Goal: Information Seeking & Learning: Check status

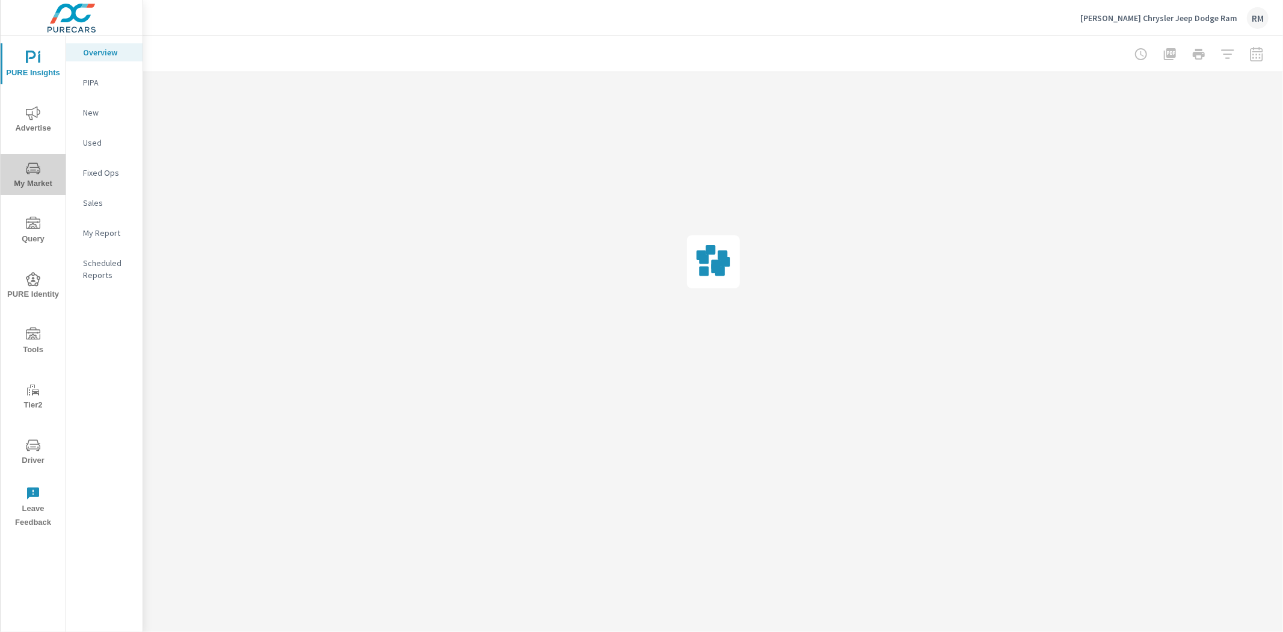
click at [39, 170] on icon "nav menu" at bounding box center [33, 168] width 14 height 14
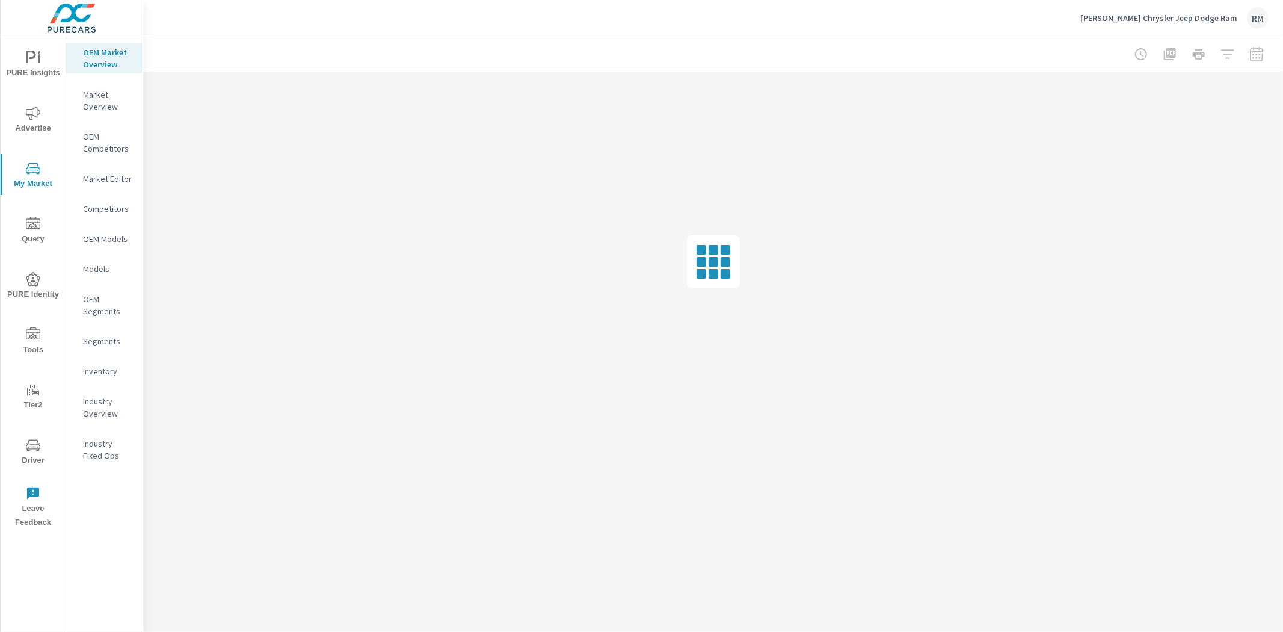
click at [103, 371] on p "Inventory" at bounding box center [108, 371] width 50 height 12
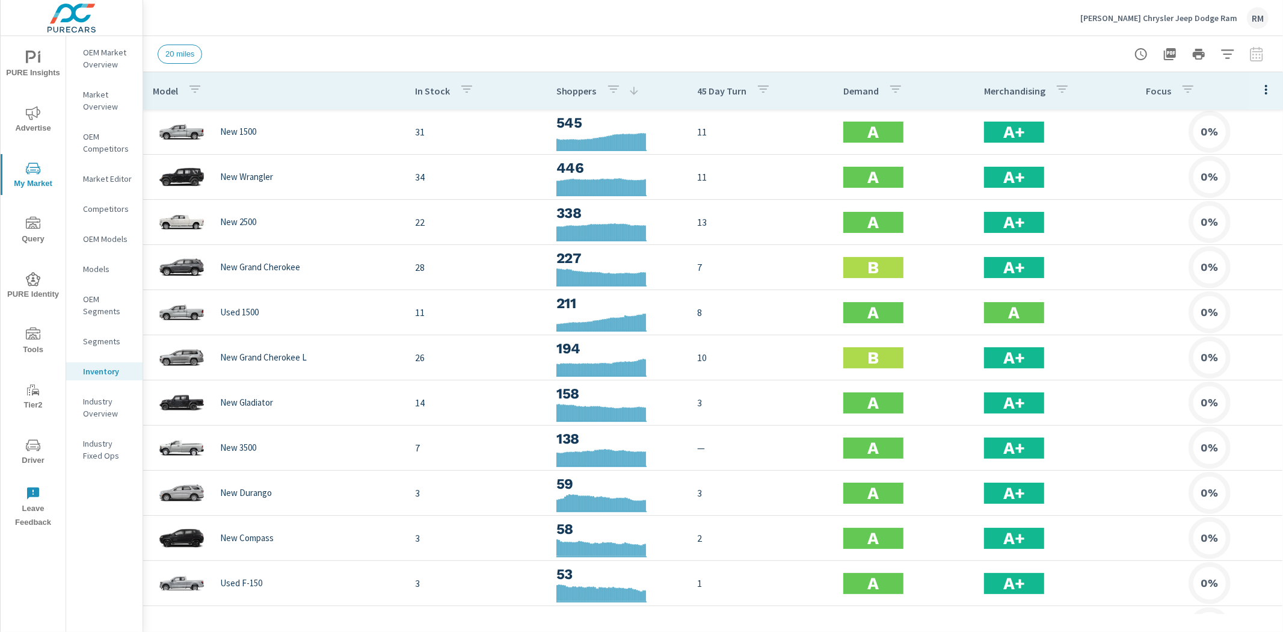
click at [39, 55] on icon "nav menu" at bounding box center [39, 58] width 2 height 9
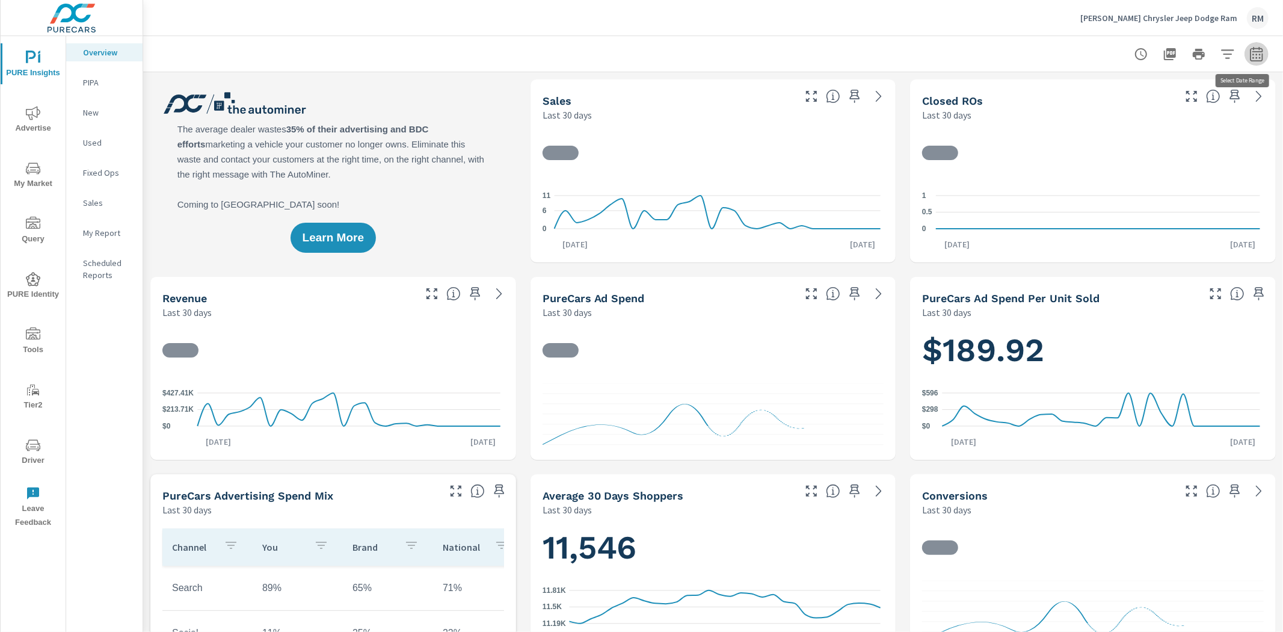
click at [1249, 58] on icon "button" at bounding box center [1256, 54] width 14 height 14
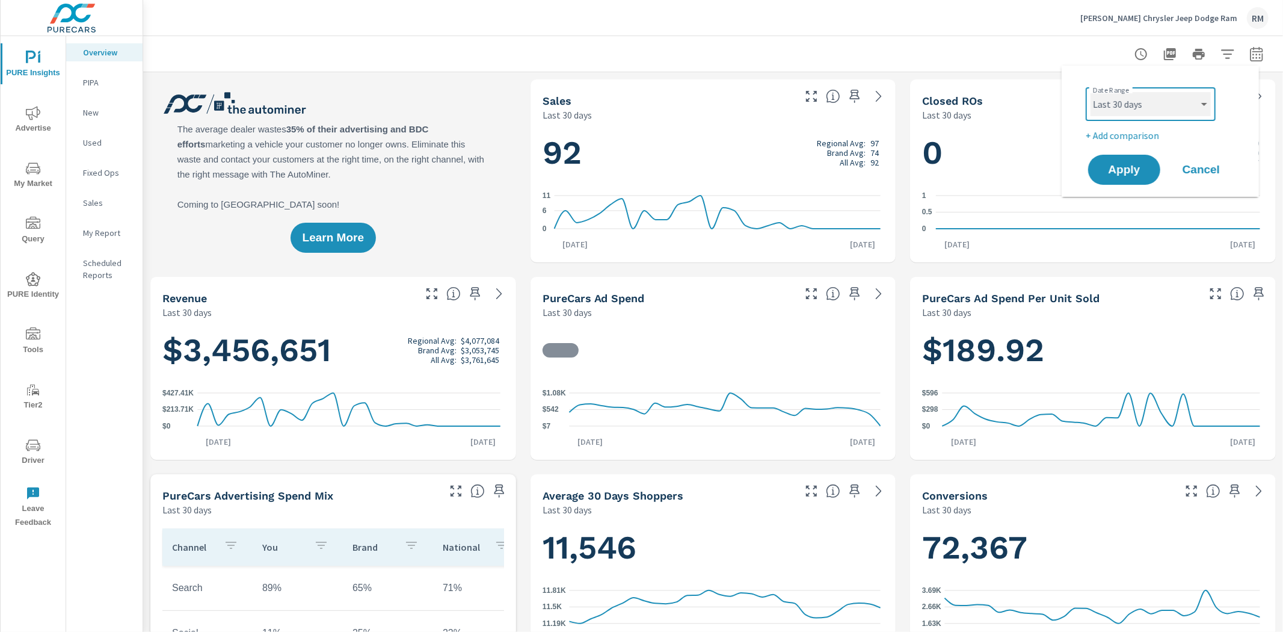
click at [1152, 104] on select "Custom Yesterday Last week Last 7 days Last 14 days Last 30 days Last 45 days L…" at bounding box center [1151, 104] width 120 height 24
select select "Last month"
click at [1091, 92] on select "Custom Yesterday Last week Last 7 days Last 14 days Last 30 days Last 45 days L…" at bounding box center [1151, 104] width 120 height 24
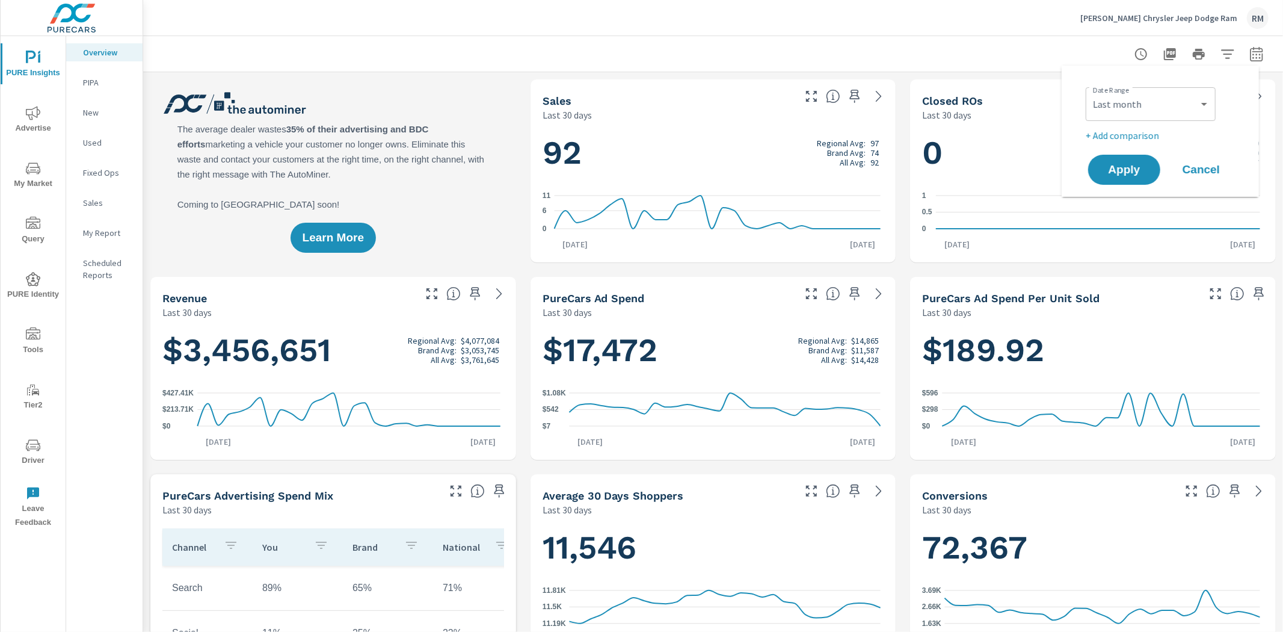
click at [1131, 135] on p "+ Add comparison" at bounding box center [1163, 135] width 154 height 14
select select "Previous period"
click at [1123, 184] on div "Date Range Custom Yesterday Last week Last 7 days Last 14 days Last 30 days Las…" at bounding box center [1160, 148] width 168 height 146
click at [1124, 206] on span "Apply" at bounding box center [1124, 203] width 49 height 11
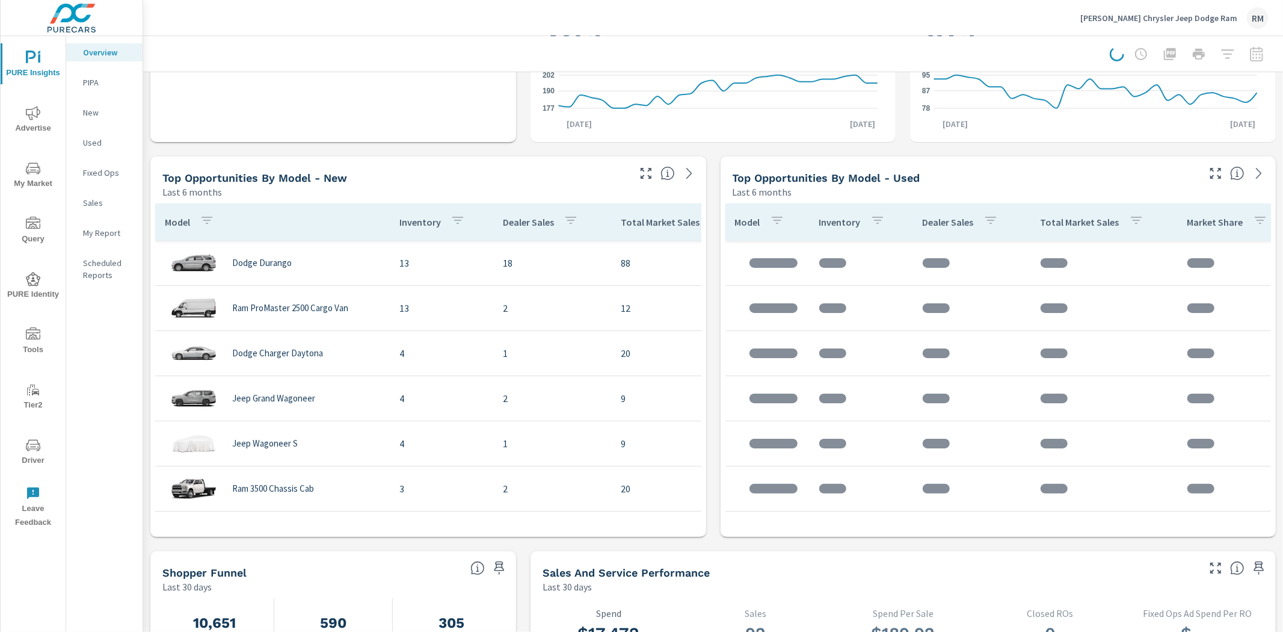
scroll to position [735, 0]
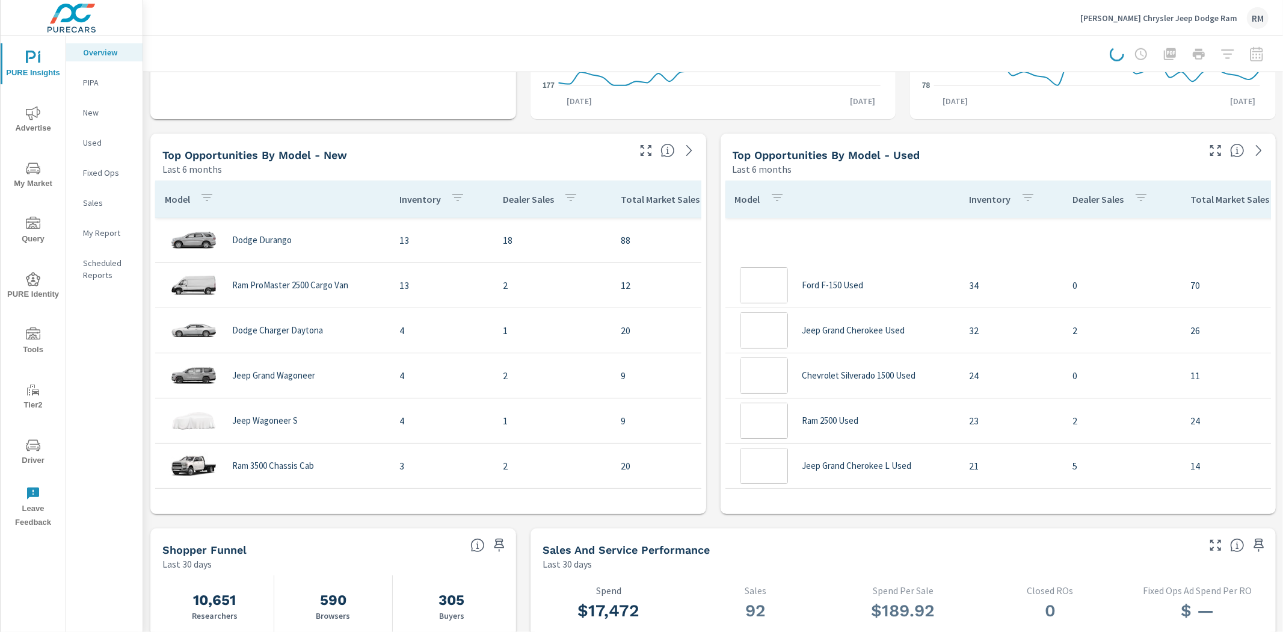
scroll to position [271, 0]
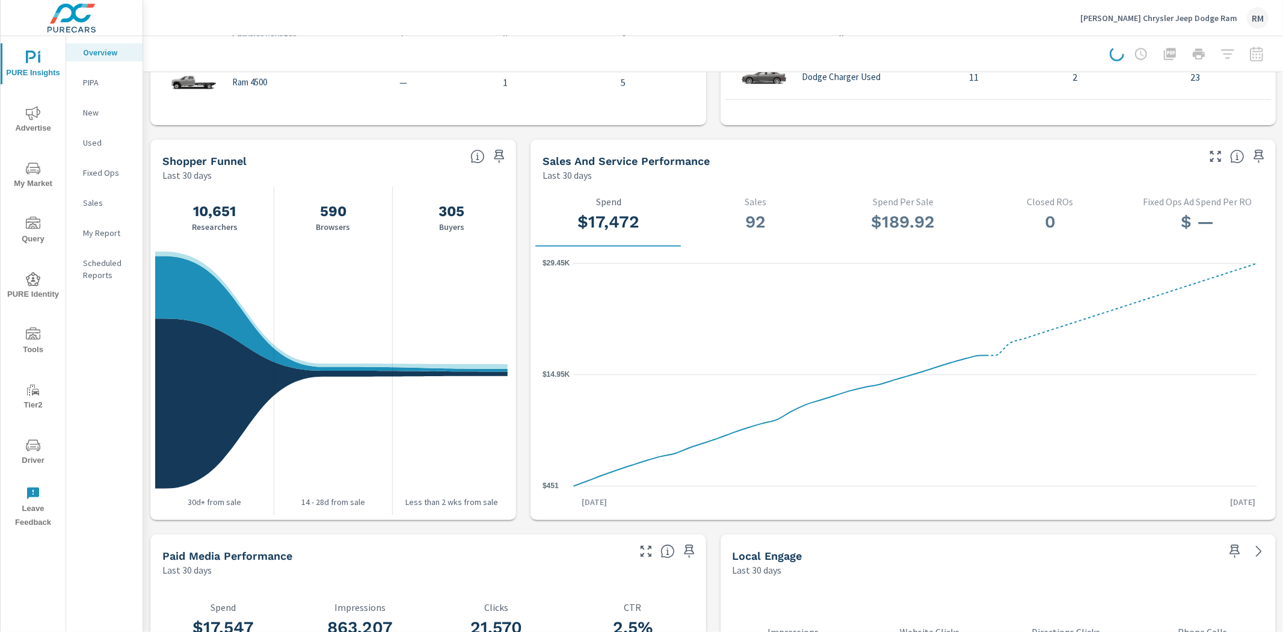
scroll to position [1136, 0]
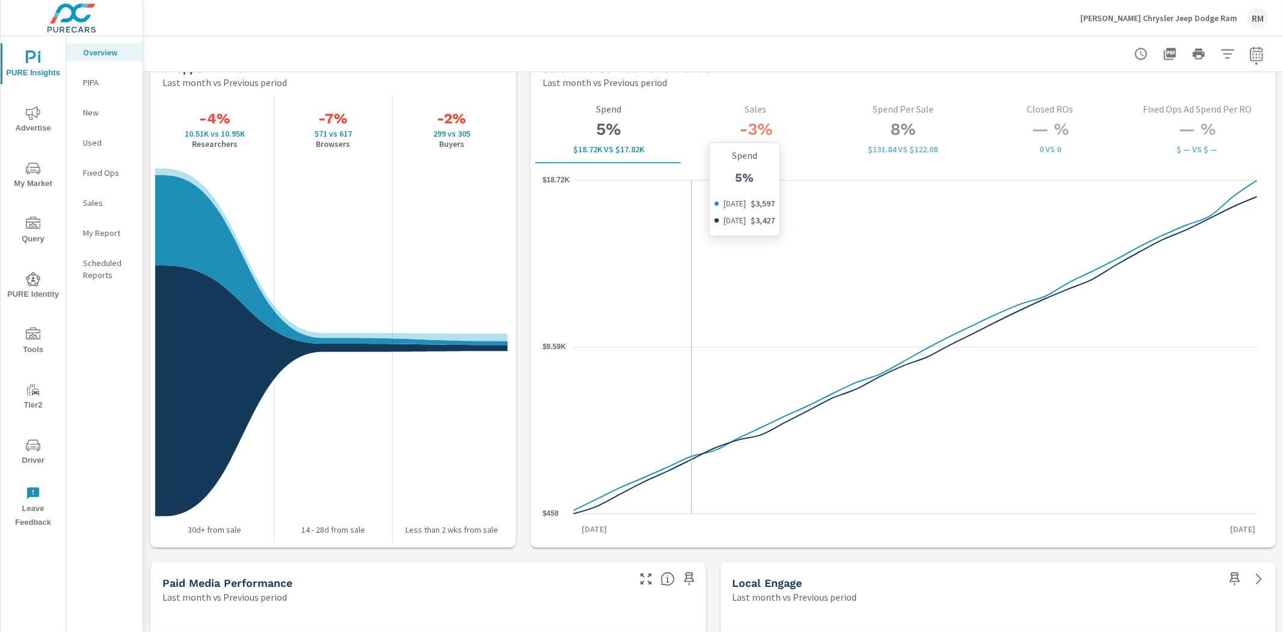
scroll to position [1511, 0]
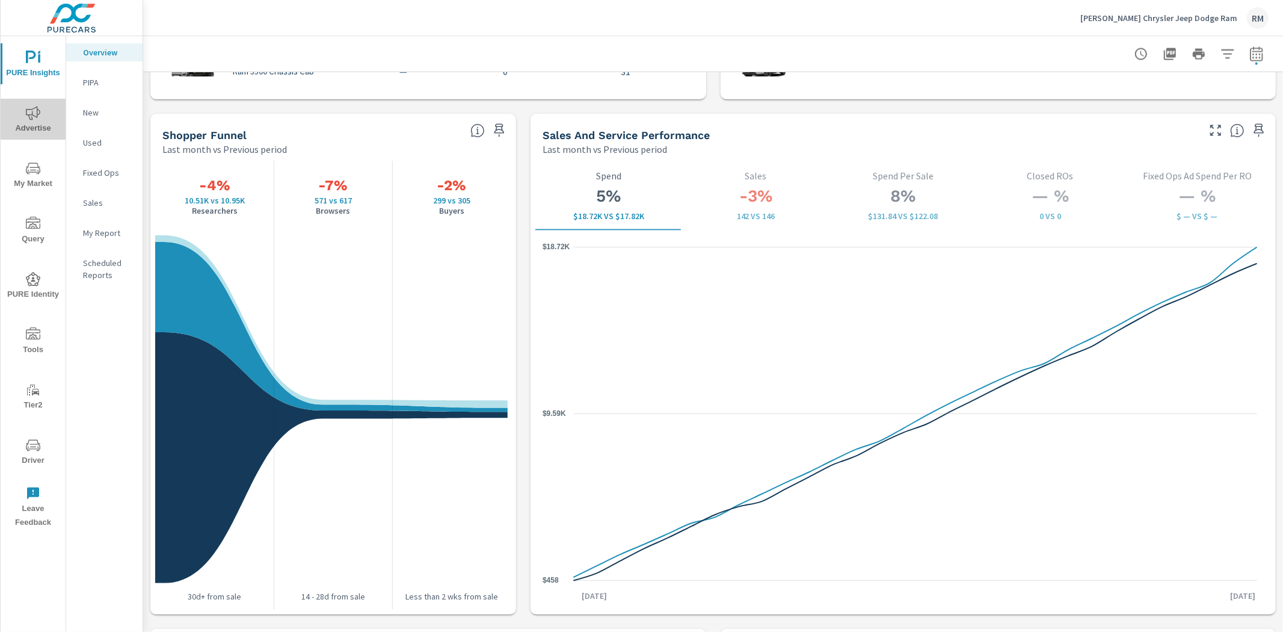
click at [29, 123] on span "Advertise" at bounding box center [33, 120] width 58 height 29
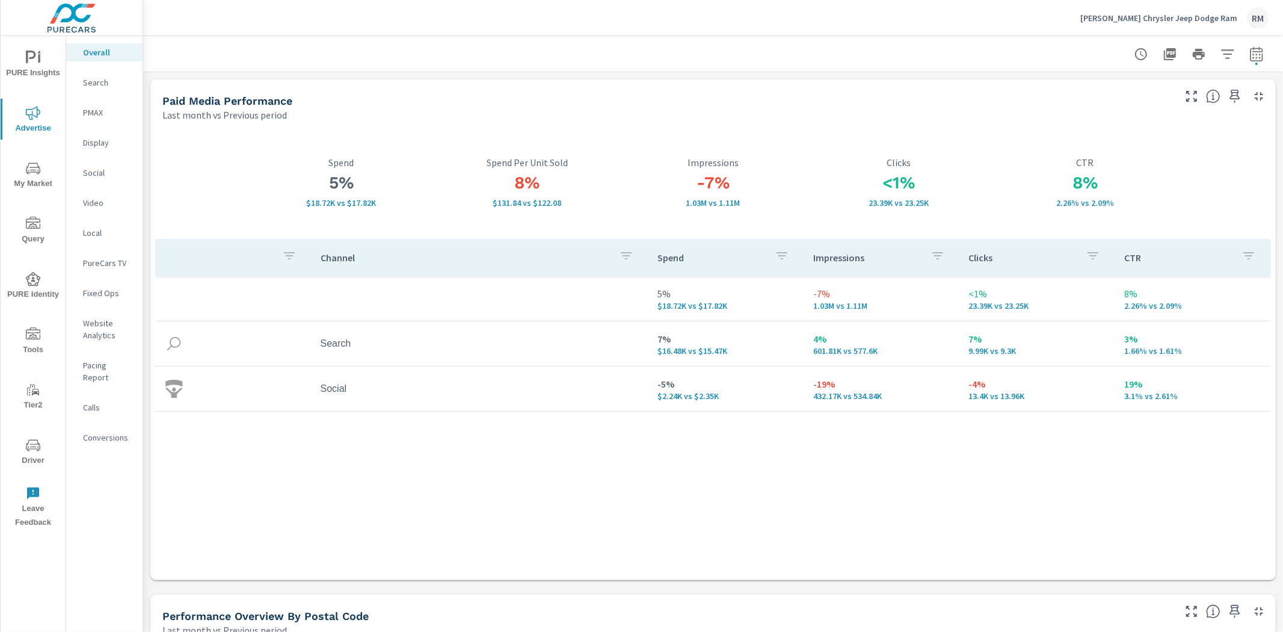
click at [22, 297] on span "PURE Identity" at bounding box center [33, 286] width 58 height 29
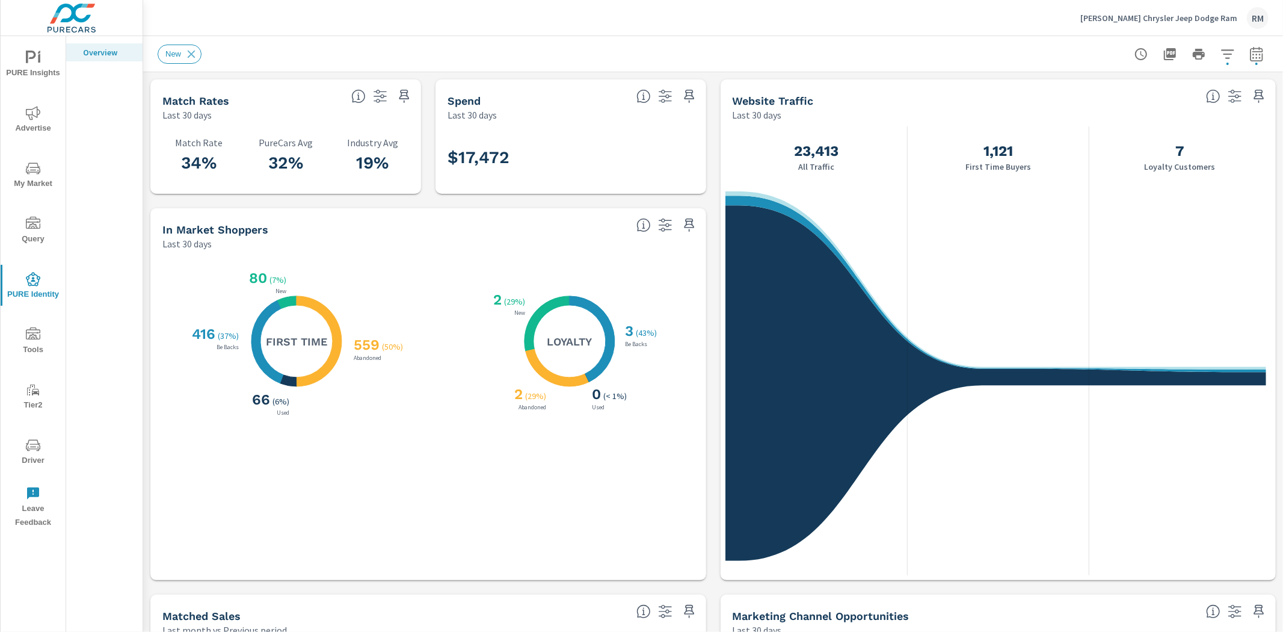
scroll to position [697, 0]
